Goal: Information Seeking & Learning: Learn about a topic

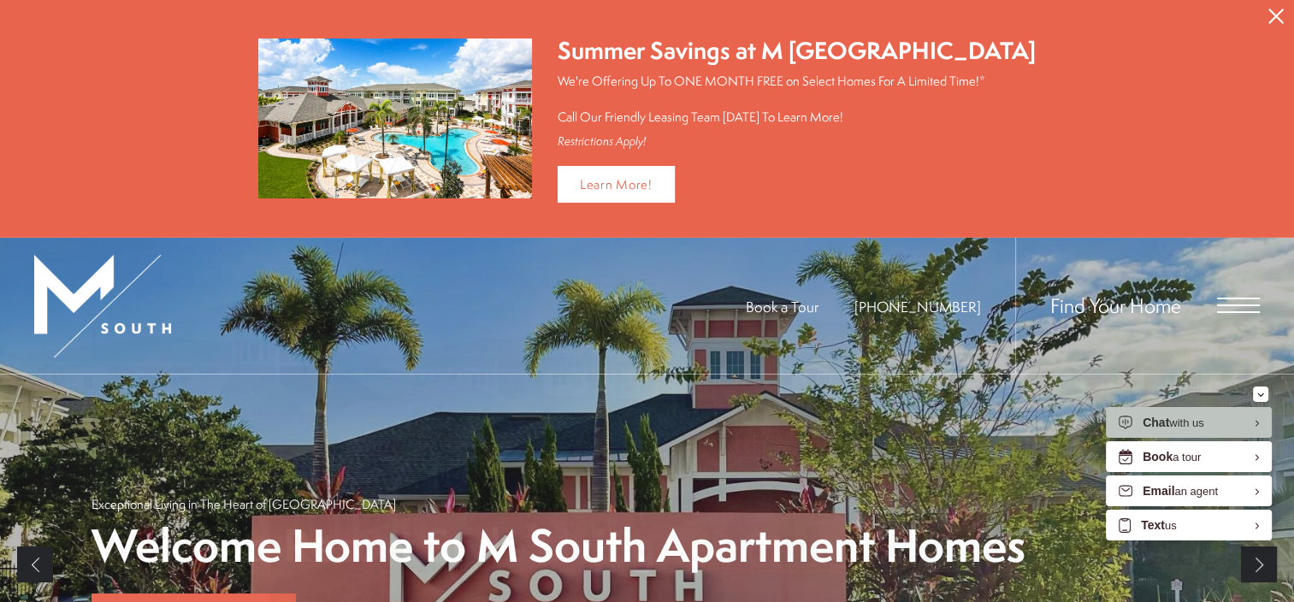
click at [1281, 9] on icon "Close Alert" at bounding box center [1276, 16] width 15 height 15
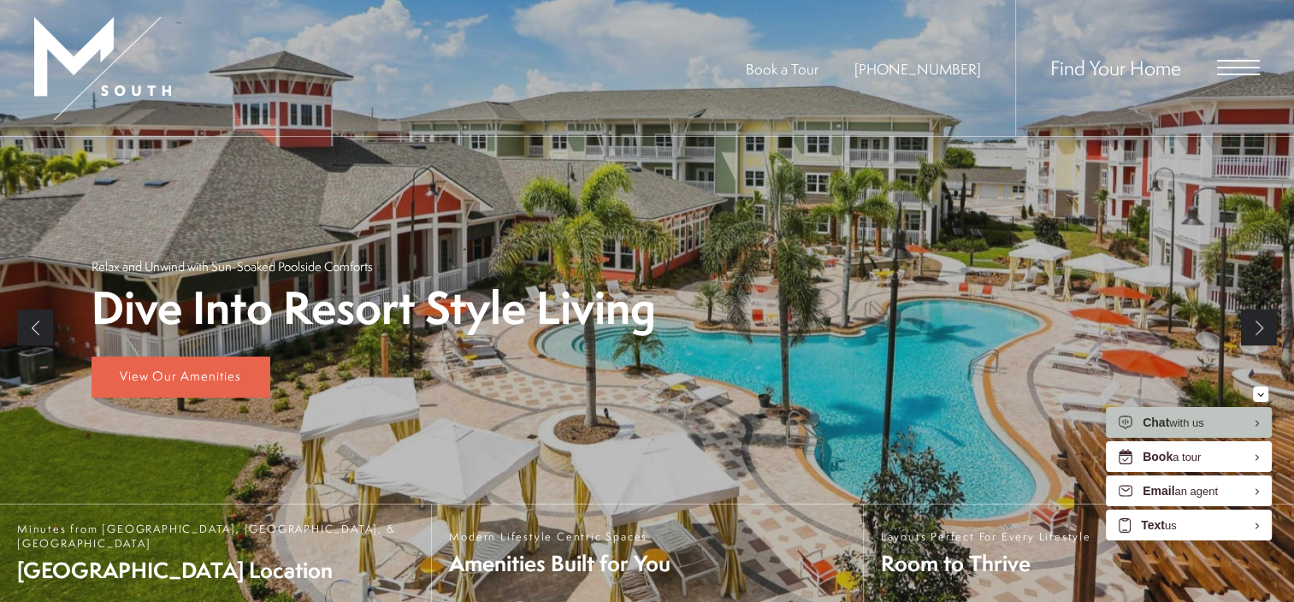
click at [1221, 61] on span "Open Menu" at bounding box center [1238, 61] width 43 height 2
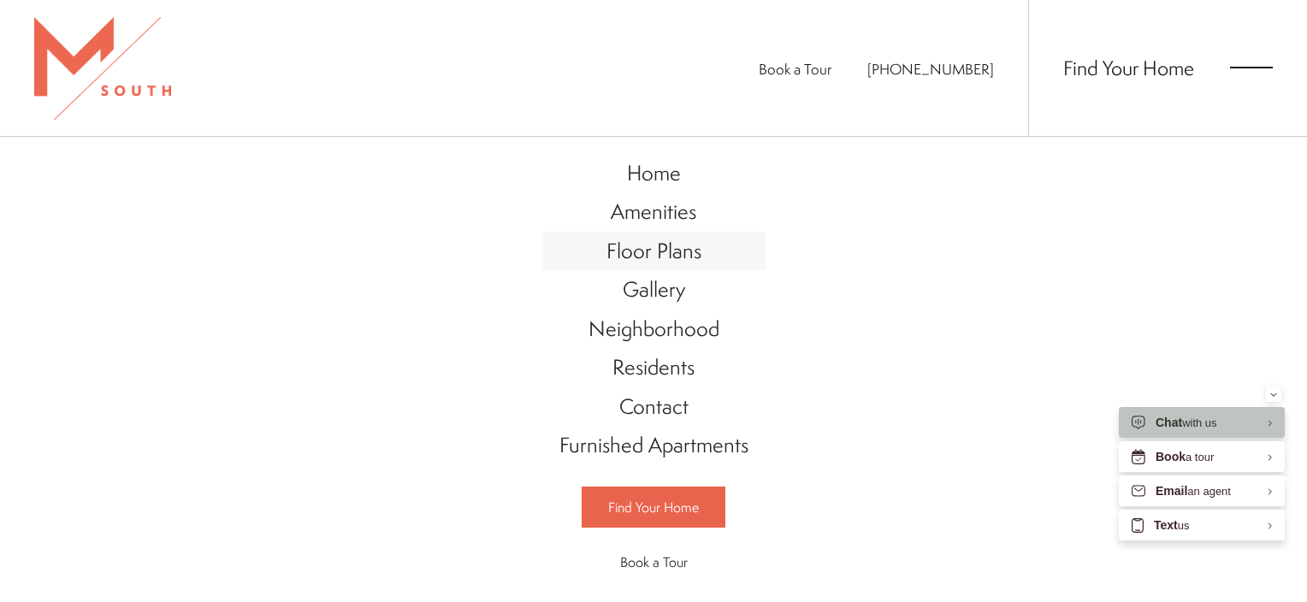
click at [663, 251] on span "Floor Plans" at bounding box center [653, 250] width 95 height 29
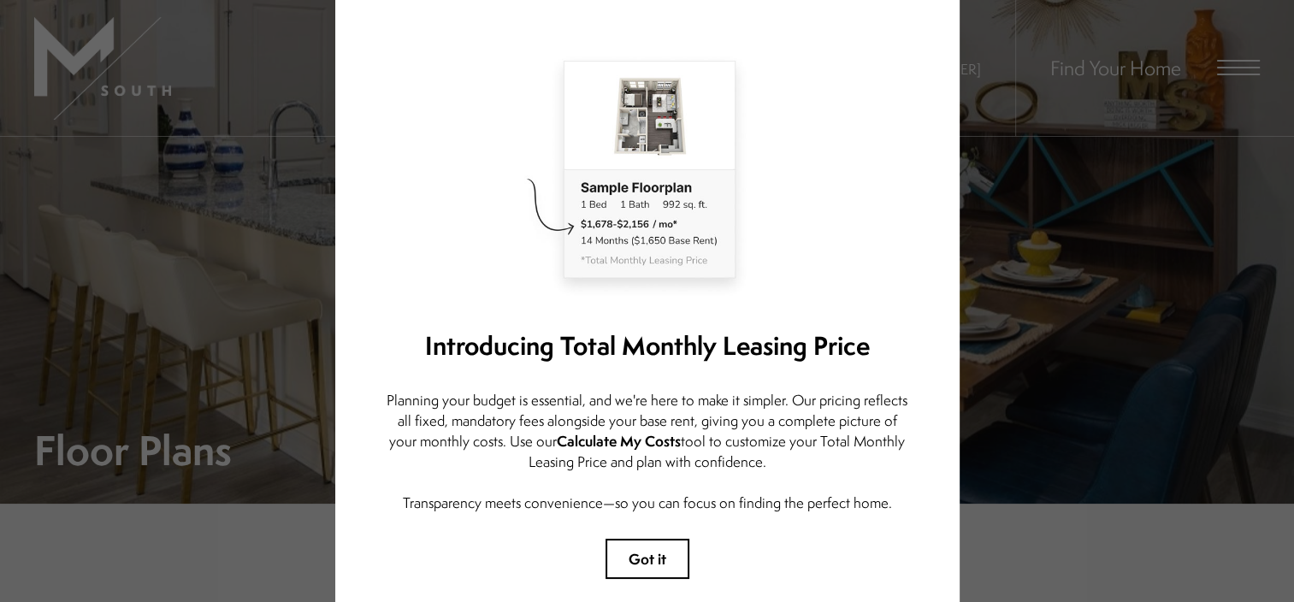
scroll to position [187, 0]
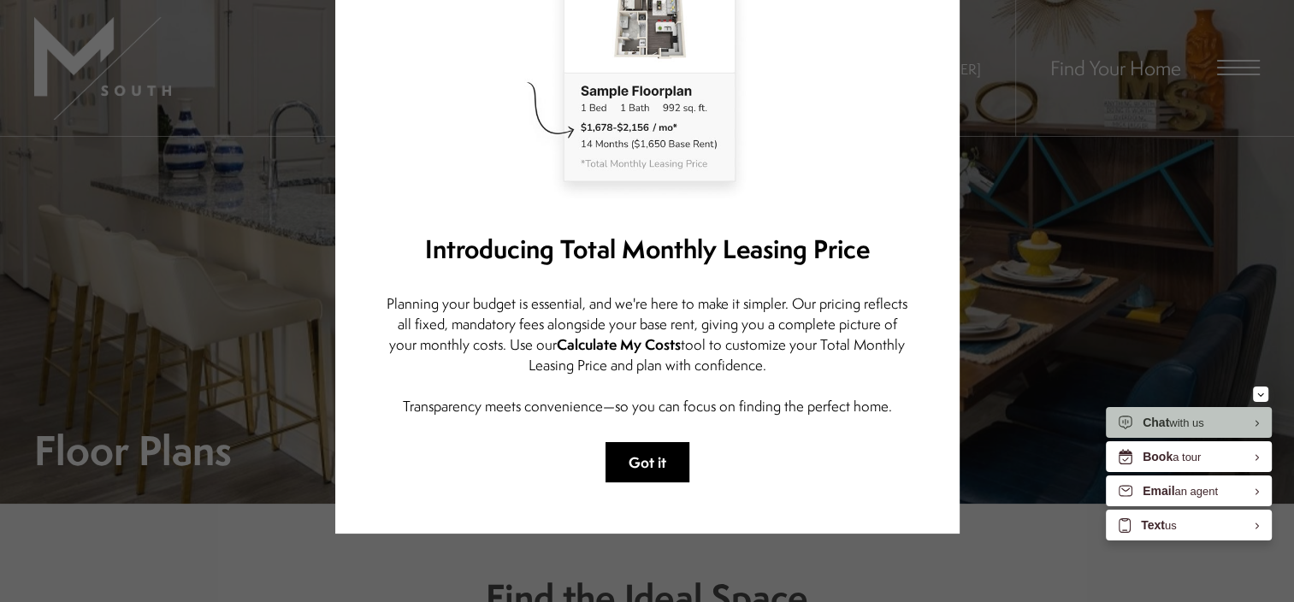
click at [659, 442] on button "Got it" at bounding box center [648, 462] width 84 height 40
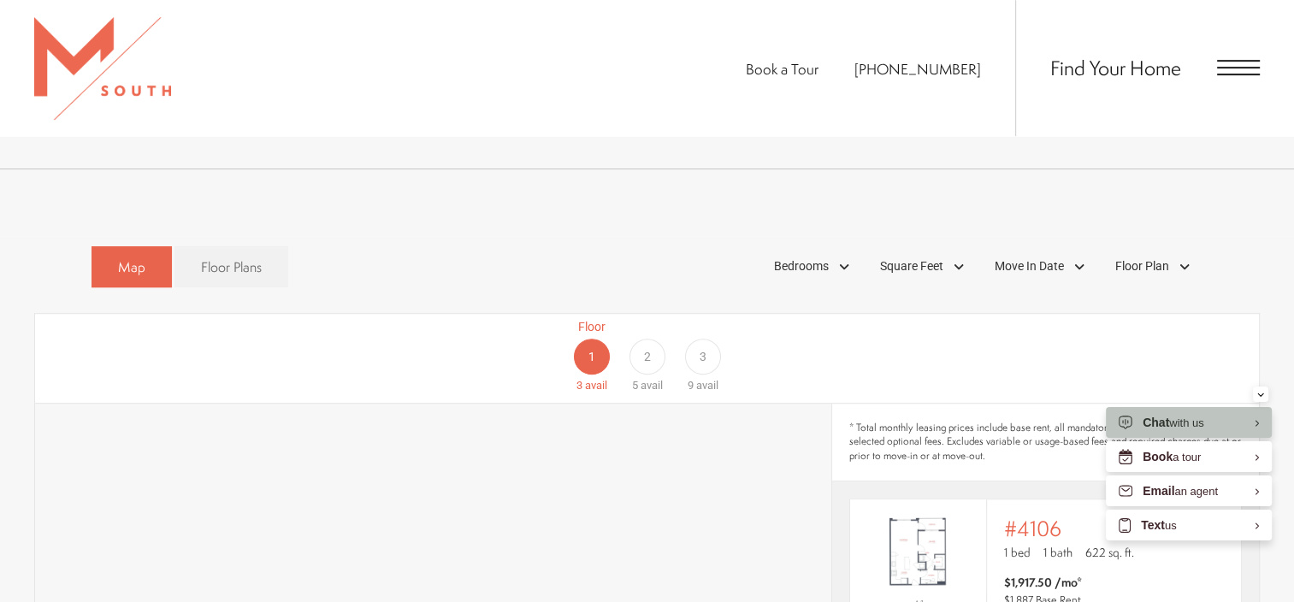
scroll to position [941, 0]
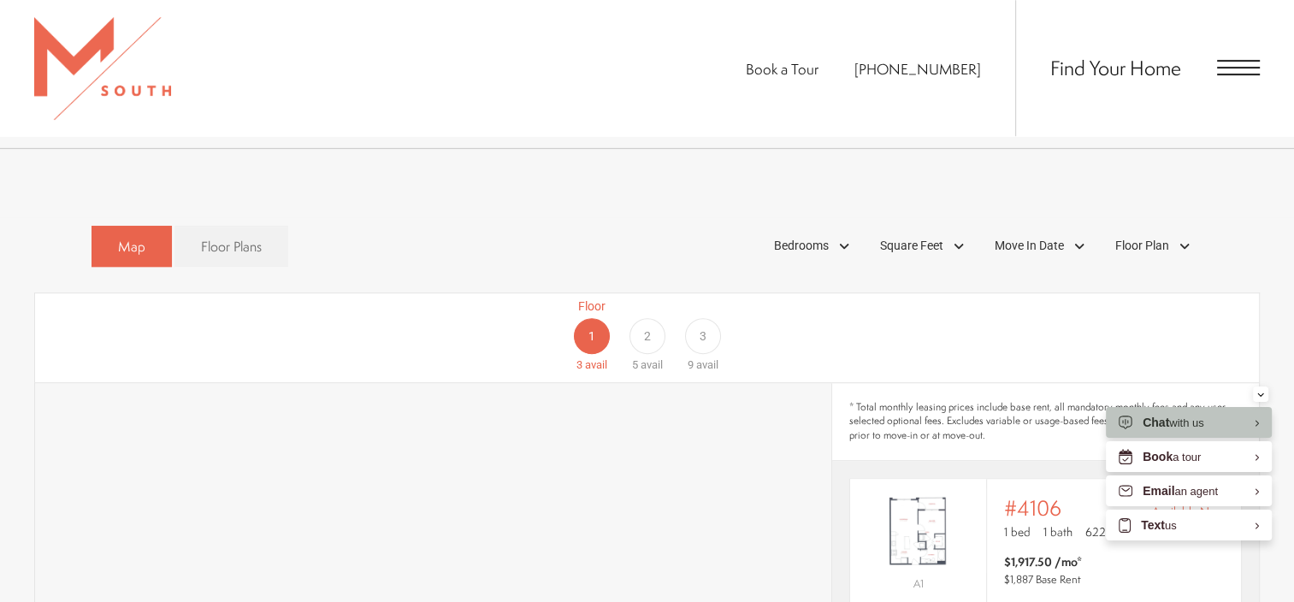
click at [648, 328] on span "2" at bounding box center [646, 337] width 7 height 18
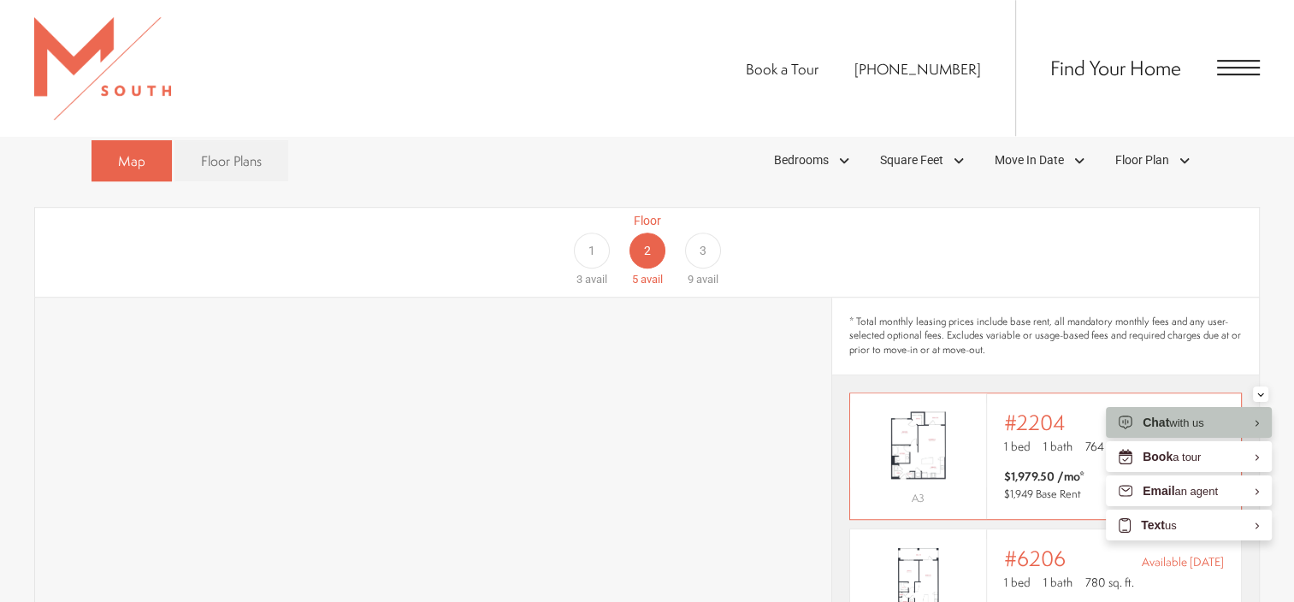
scroll to position [1112, 0]
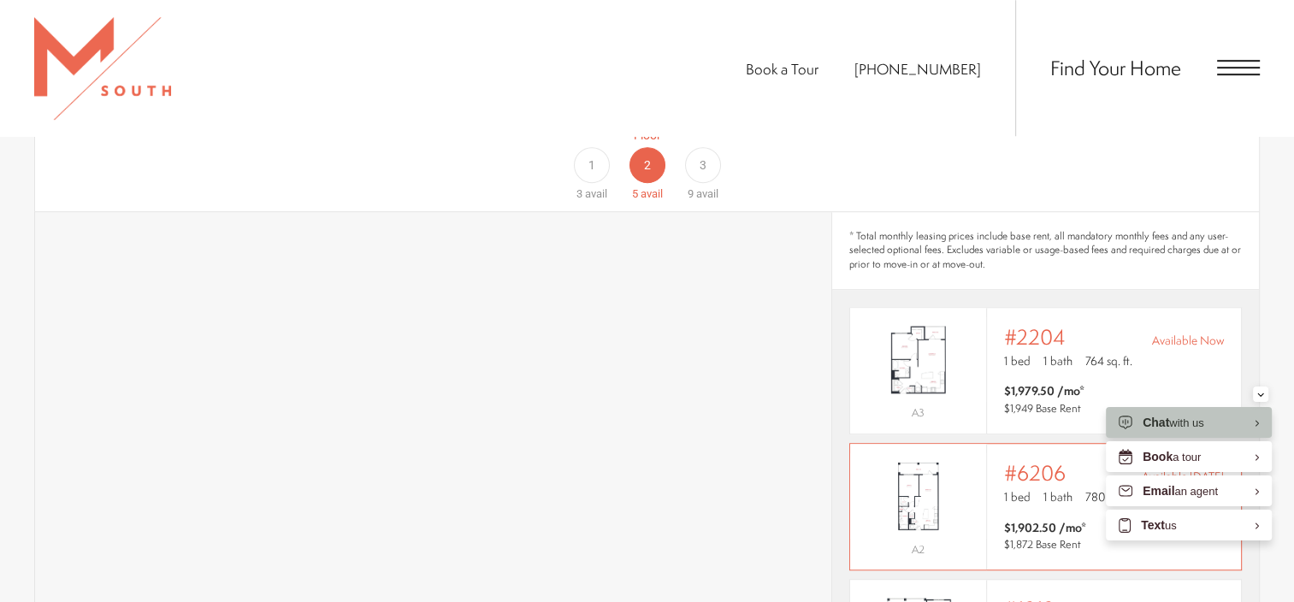
click at [989, 482] on div "Outside price filter range #6206 Available [DATE] 1 bed 1 bath 780 sq. ft. $1,9…" at bounding box center [1114, 507] width 254 height 126
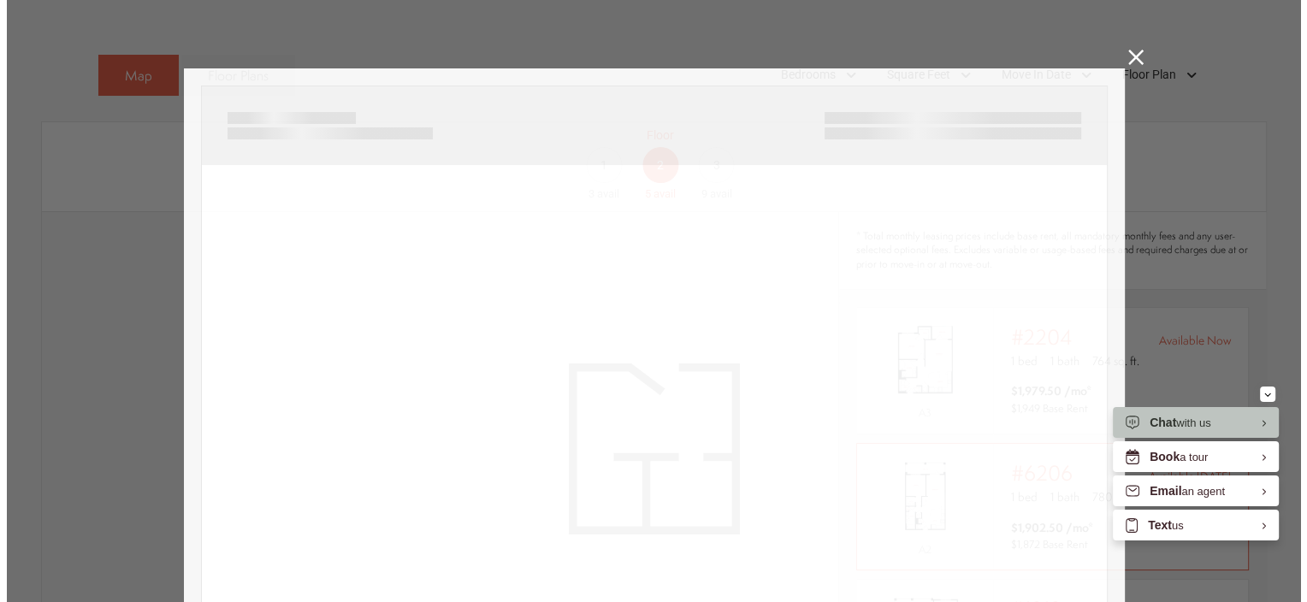
scroll to position [0, 0]
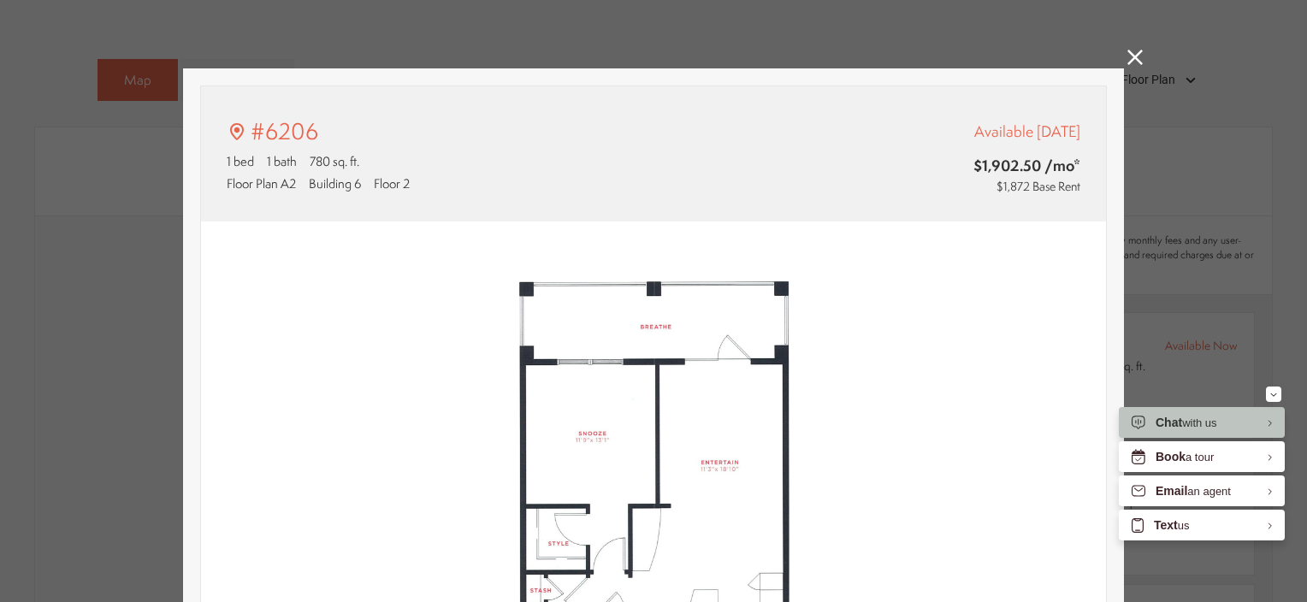
type input "**********"
click at [1127, 63] on icon at bounding box center [1134, 57] width 15 height 15
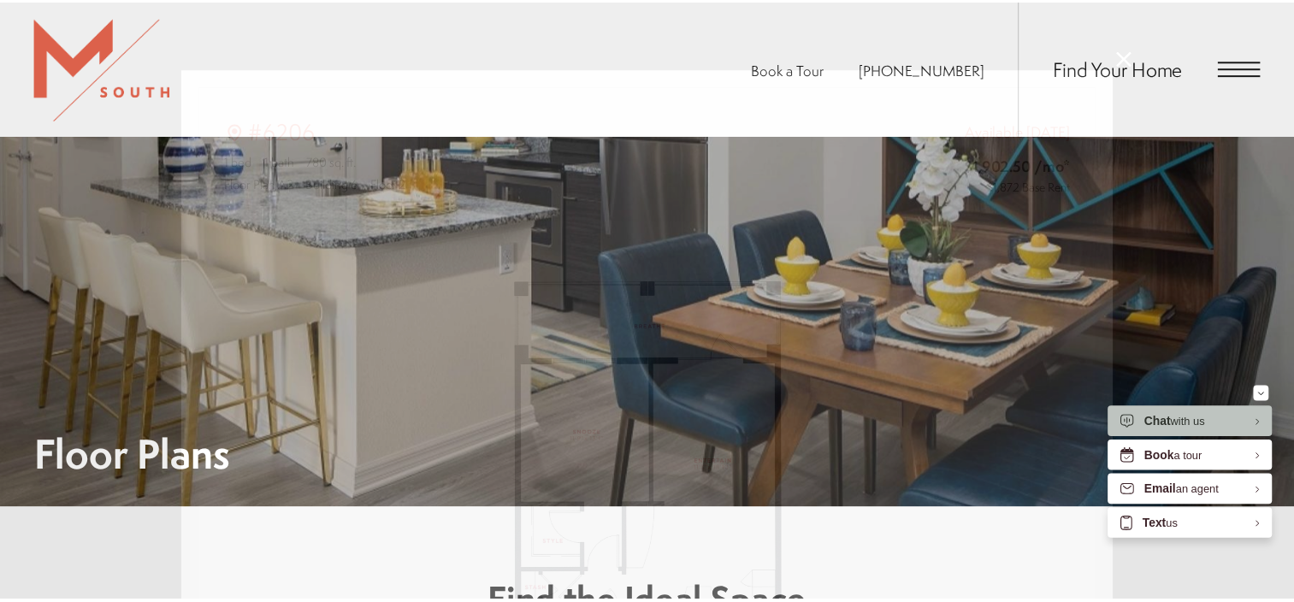
scroll to position [1112, 0]
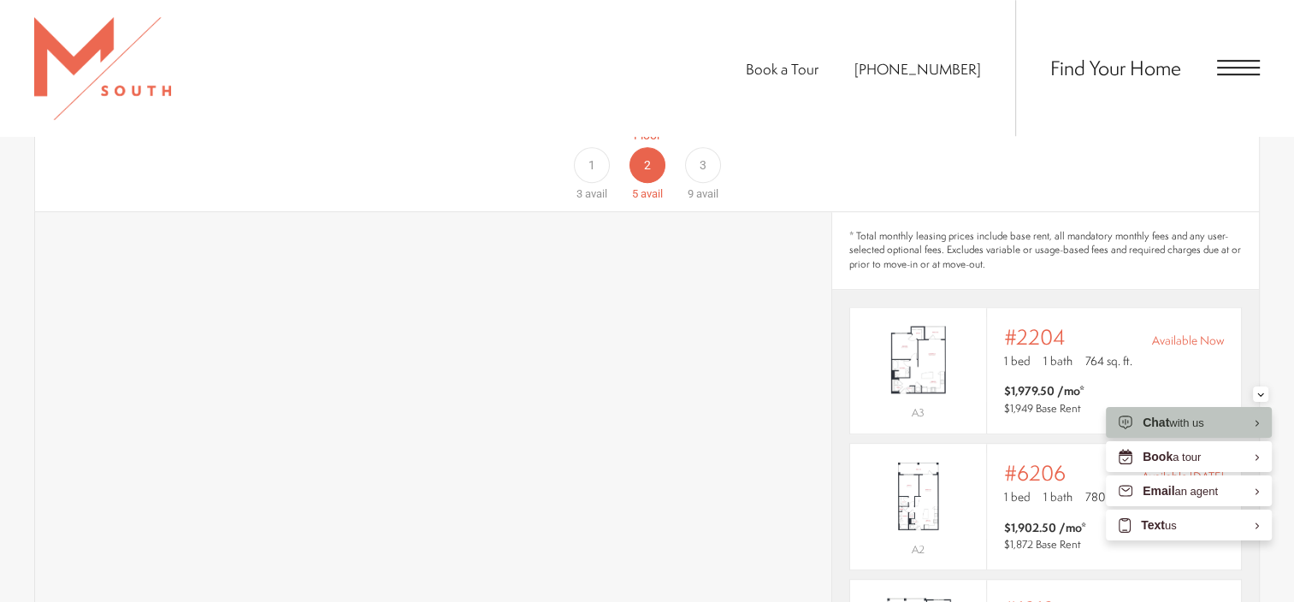
click at [702, 157] on span "3" at bounding box center [703, 166] width 7 height 18
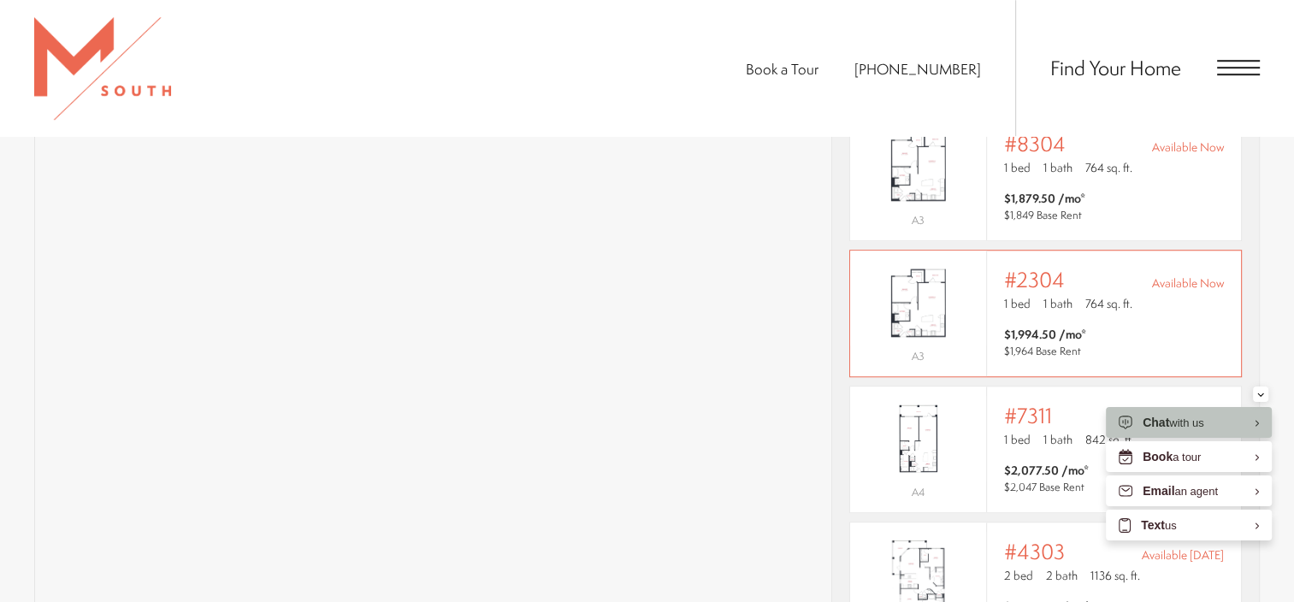
scroll to position [1369, 0]
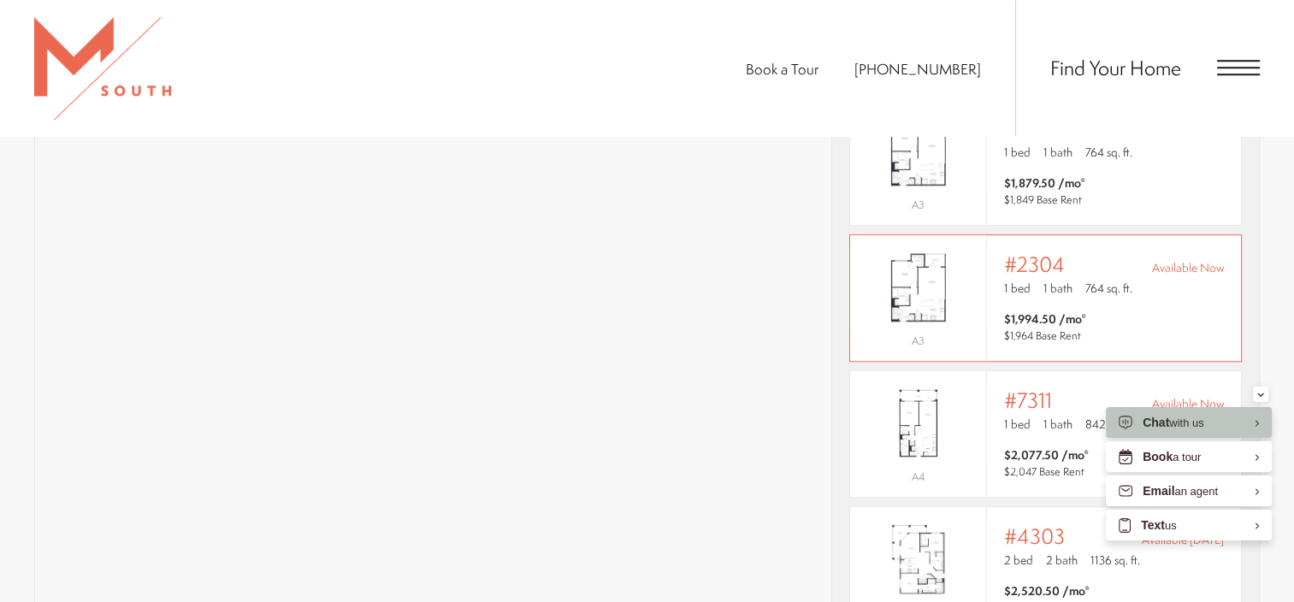
click at [961, 276] on img "View #2304" at bounding box center [918, 288] width 136 height 86
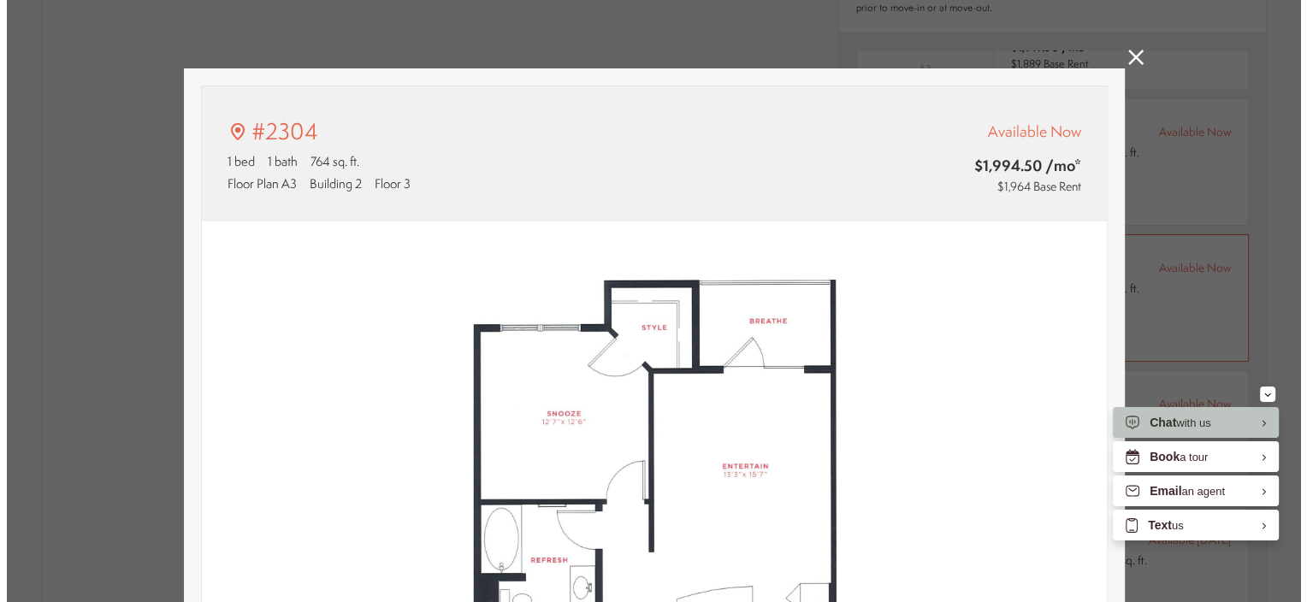
scroll to position [0, 0]
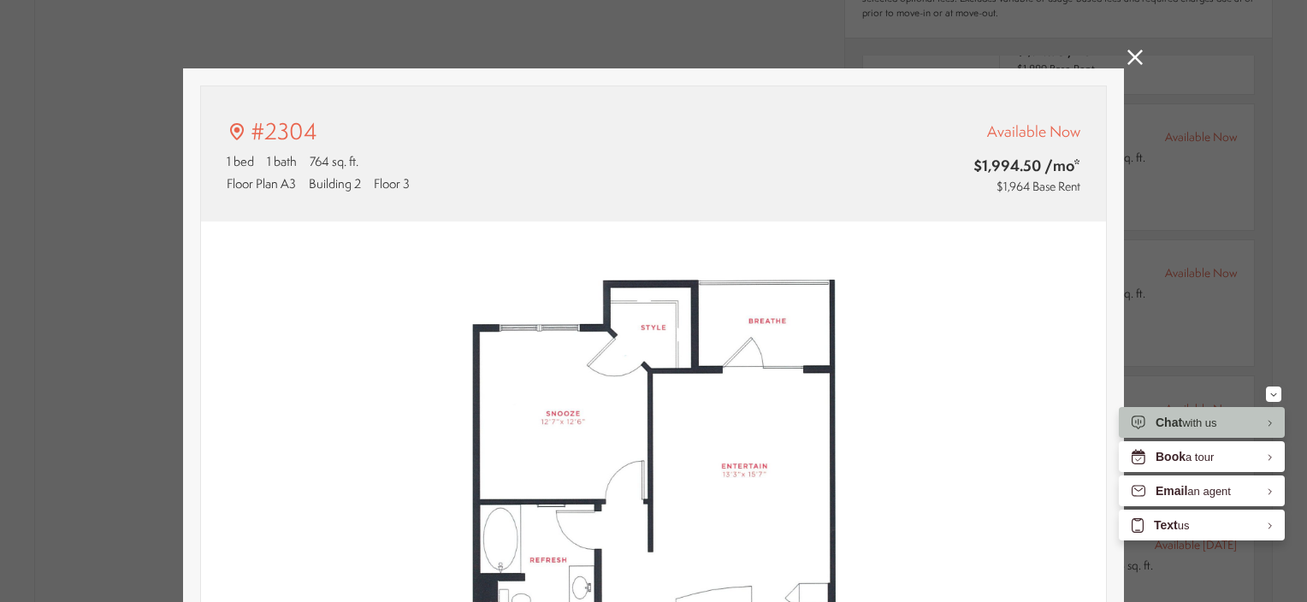
type input "**********"
click at [1130, 51] on icon at bounding box center [1134, 57] width 15 height 15
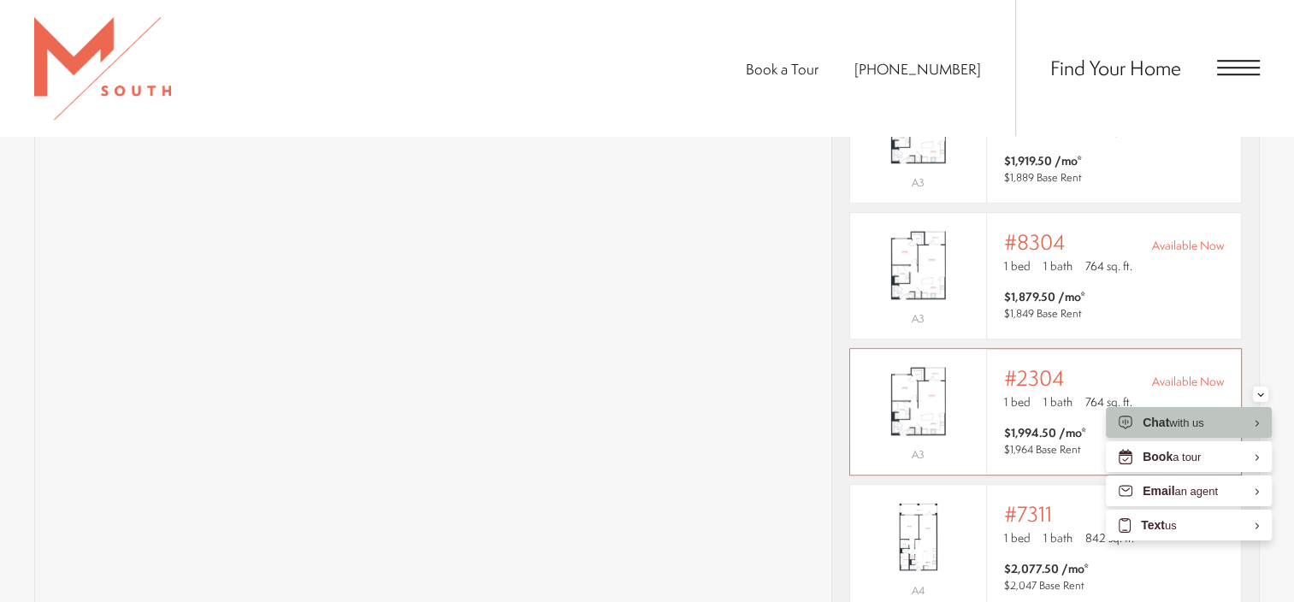
scroll to position [139, 0]
